Goal: Use online tool/utility: Utilize a website feature to perform a specific function

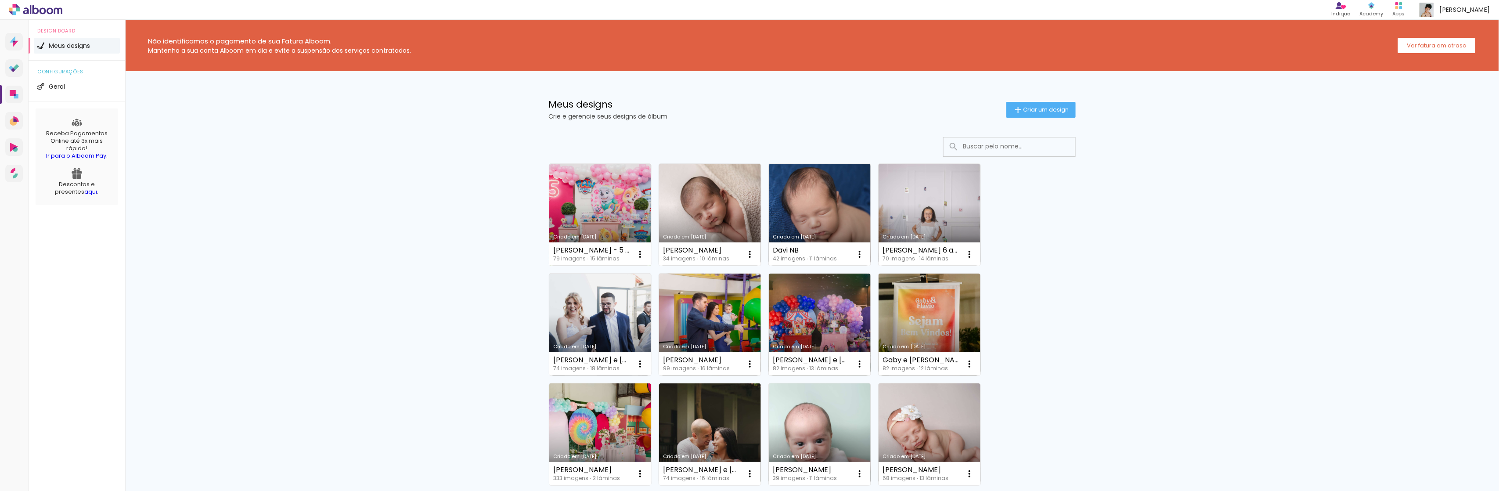
click at [621, 212] on link "Criado em [DATE]" at bounding box center [600, 215] width 102 height 102
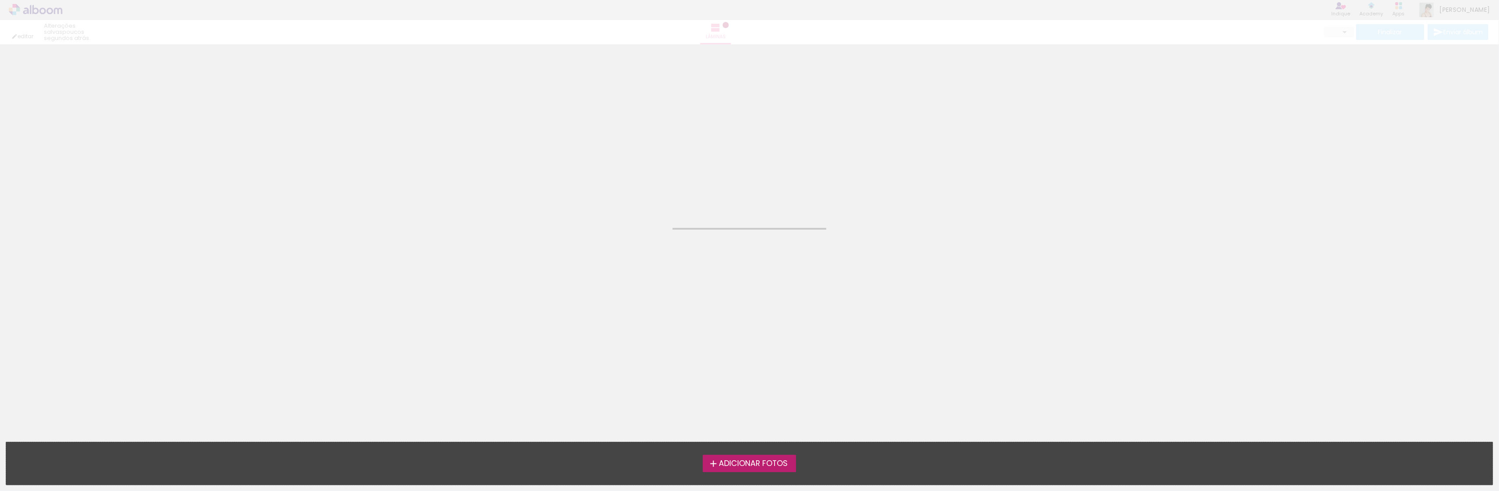
click at [621, 212] on neon-animated-pages "Confirmar Cancelar" at bounding box center [749, 267] width 1499 height 447
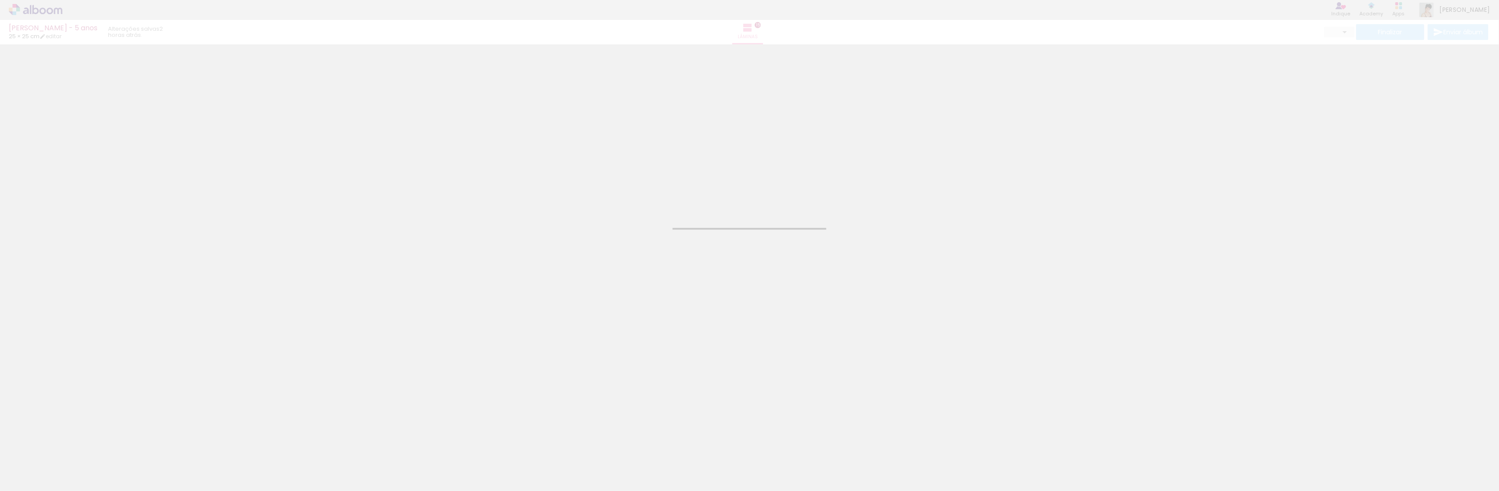
type input "JPG"
type input "Alta, 300 DPI"
